Goal: Information Seeking & Learning: Learn about a topic

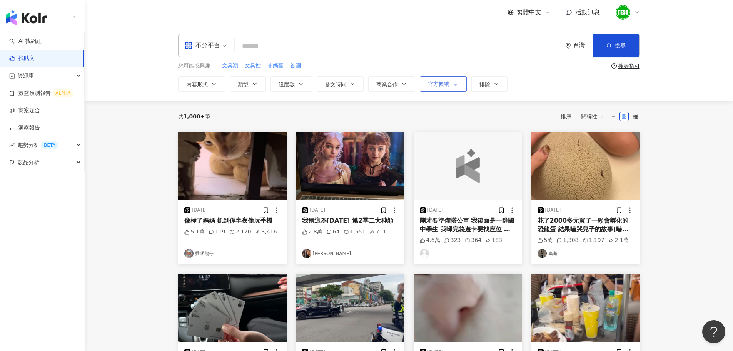
click at [450, 82] on span "button" at bounding box center [454, 84] width 9 height 6
click at [433, 124] on span "顯示" at bounding box center [440, 125] width 17 height 8
click at [411, 103] on div "共 1,000+ 筆 排序： 關聯性" at bounding box center [409, 116] width 462 height 31
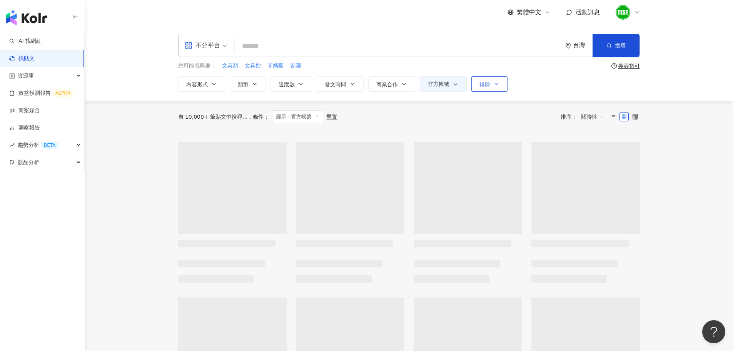
click at [485, 83] on span "排除" at bounding box center [485, 84] width 11 height 6
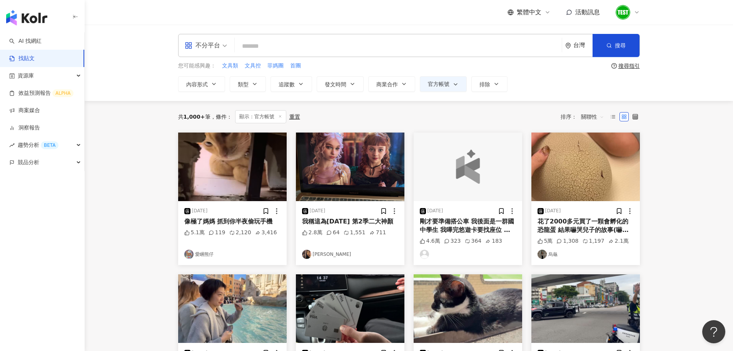
click at [421, 112] on div "共 1,000+ 筆 條件 ： 顯示：官方帳號 重置 排序： 關聯性" at bounding box center [409, 116] width 462 height 13
click at [288, 90] on button "追蹤數" at bounding box center [292, 83] width 42 height 15
click at [254, 82] on icon "button" at bounding box center [255, 84] width 6 height 6
click at [527, 78] on div "內容形式 類型 搜尋或選擇您想要的類型： 搜尋 藝術與娛樂 美妝時尚 氣候和環境 日常話題 教育與學習 家庭 財經 美食 命理占卜 遊戲 法政社會 生活風格 …" at bounding box center [409, 83] width 462 height 15
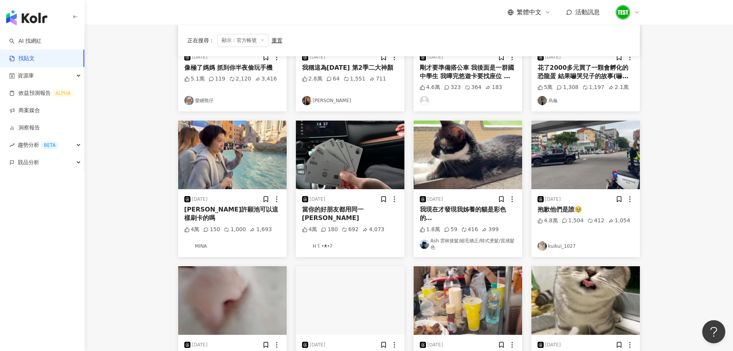
scroll to position [349, 0]
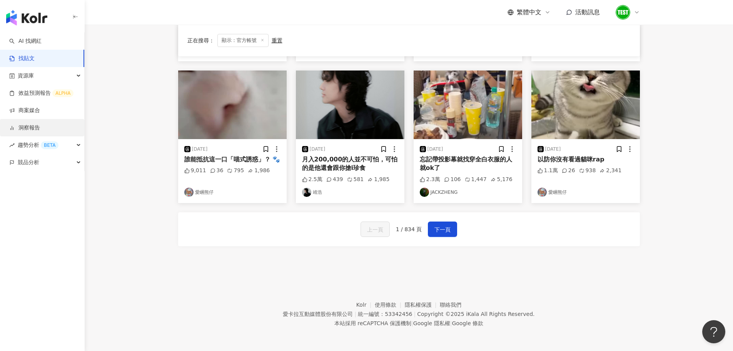
click at [38, 124] on link "洞察報告" at bounding box center [24, 128] width 31 height 8
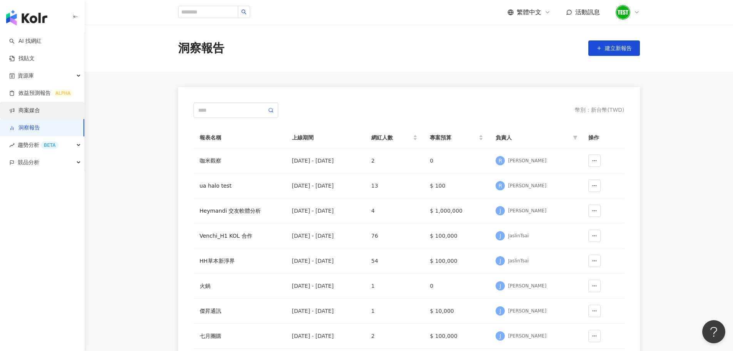
click at [40, 108] on link "商案媒合" at bounding box center [24, 111] width 31 height 8
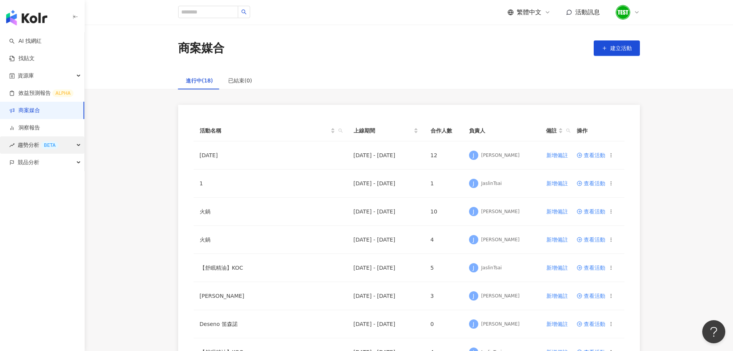
click at [48, 146] on div "BETA" at bounding box center [50, 145] width 18 height 8
click at [55, 212] on div "競品分析" at bounding box center [42, 214] width 84 height 17
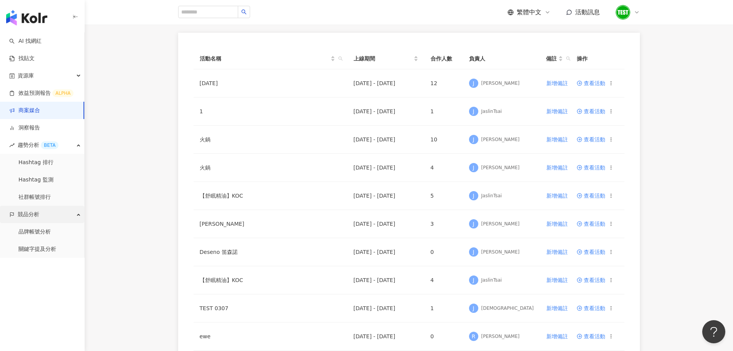
scroll to position [74, 0]
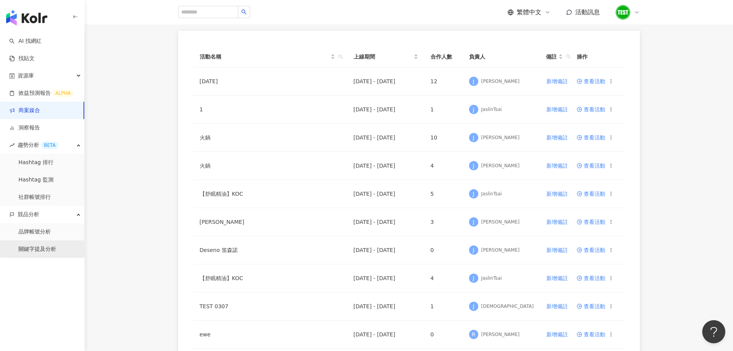
click at [39, 248] on link "關鍵字提及分析" at bounding box center [37, 249] width 38 height 8
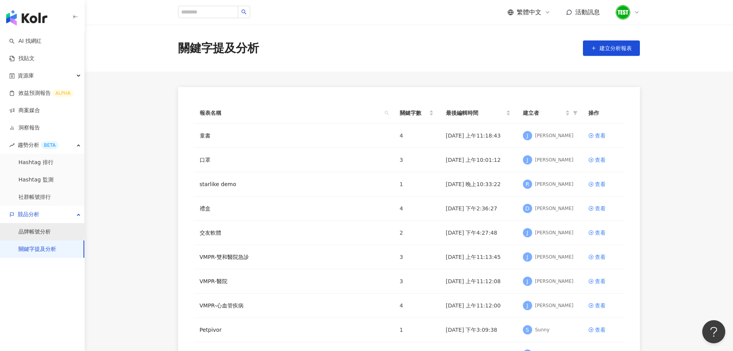
click at [40, 228] on link "品牌帳號分析" at bounding box center [34, 232] width 32 height 8
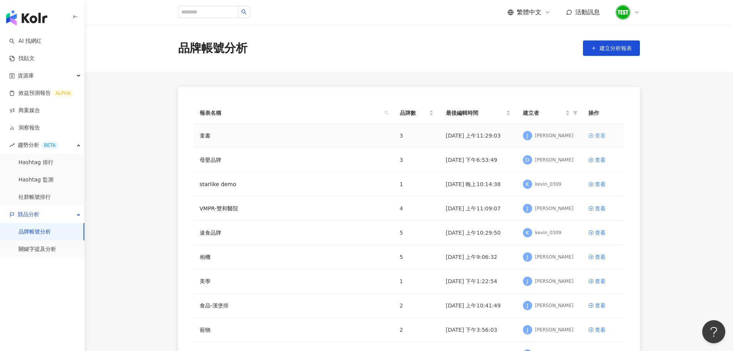
click at [605, 134] on div "查看" at bounding box center [600, 135] width 11 height 8
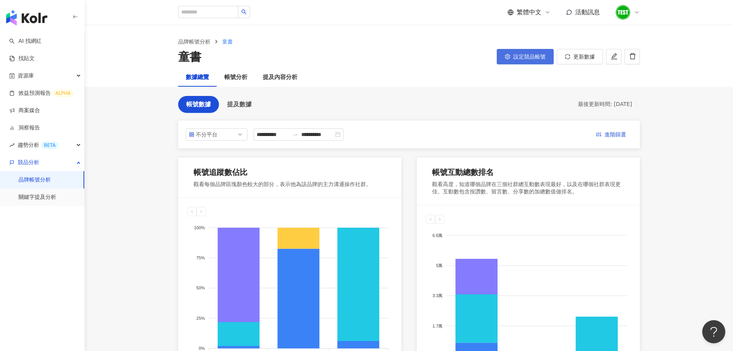
click at [529, 58] on span "設定競品帳號" at bounding box center [530, 57] width 32 height 6
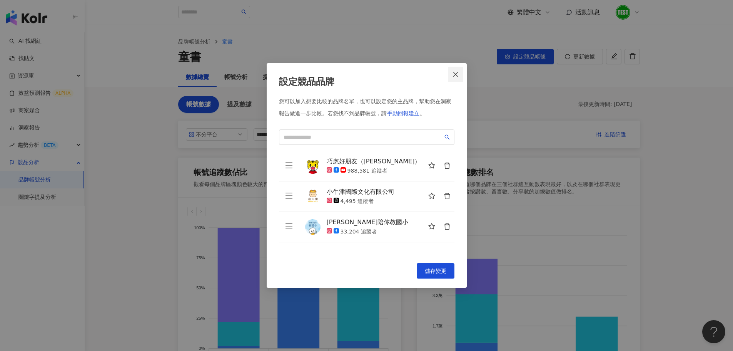
click at [457, 77] on icon "close" at bounding box center [456, 74] width 6 height 6
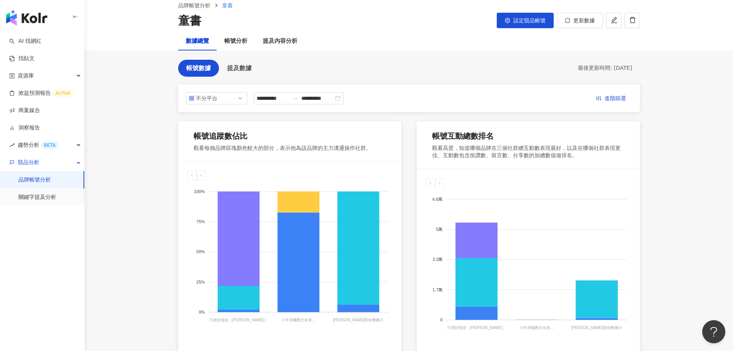
scroll to position [36, 0]
click at [248, 69] on span "提及數據" at bounding box center [239, 68] width 25 height 7
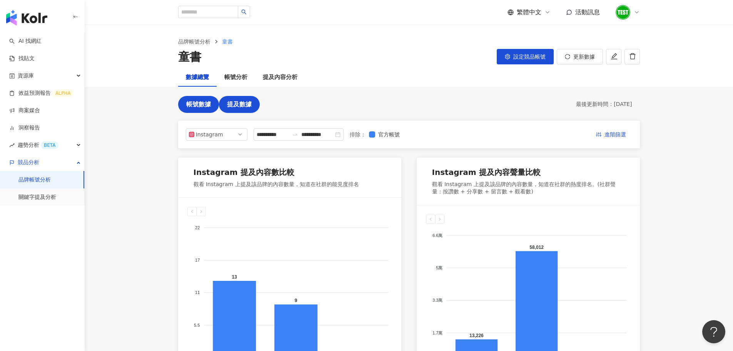
click at [202, 109] on button "帳號數據" at bounding box center [198, 104] width 41 height 17
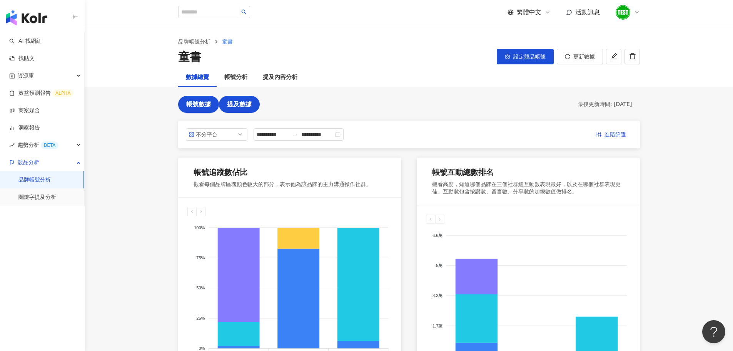
drag, startPoint x: 241, startPoint y: 115, endPoint x: 241, endPoint y: 105, distance: 10.0
click at [241, 105] on div "**********" at bounding box center [409, 356] width 462 height 520
click at [241, 105] on span "提及數據" at bounding box center [239, 104] width 25 height 7
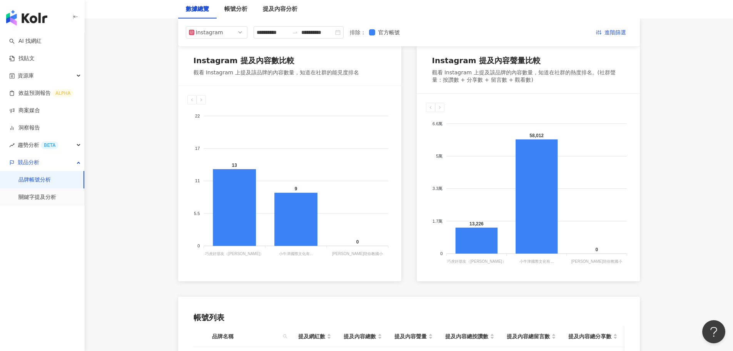
scroll to position [112, 0]
